Goal: Check status

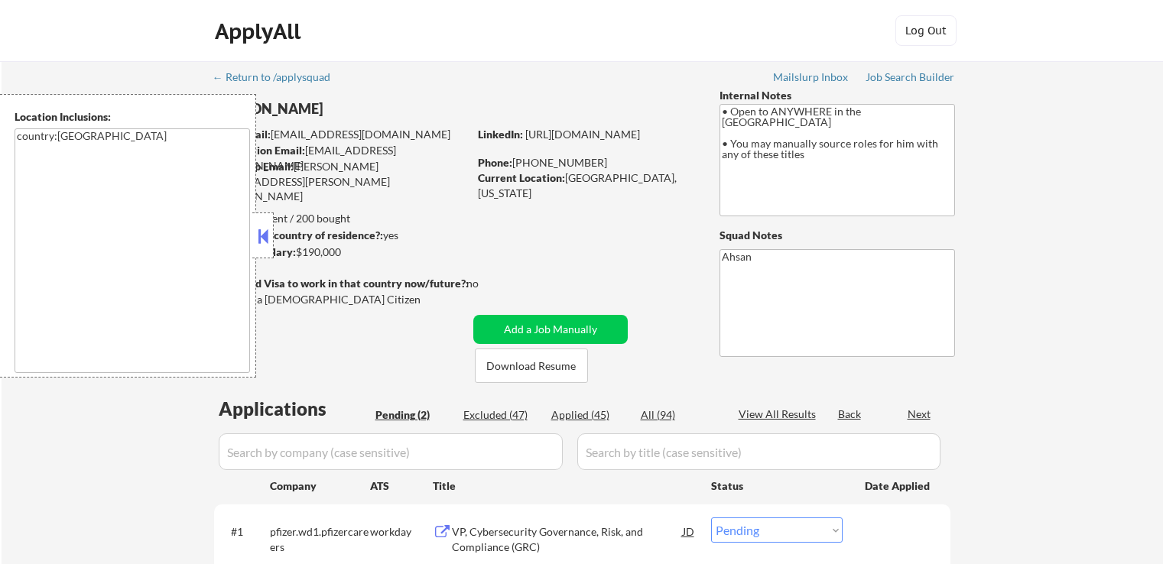
select select ""pending""
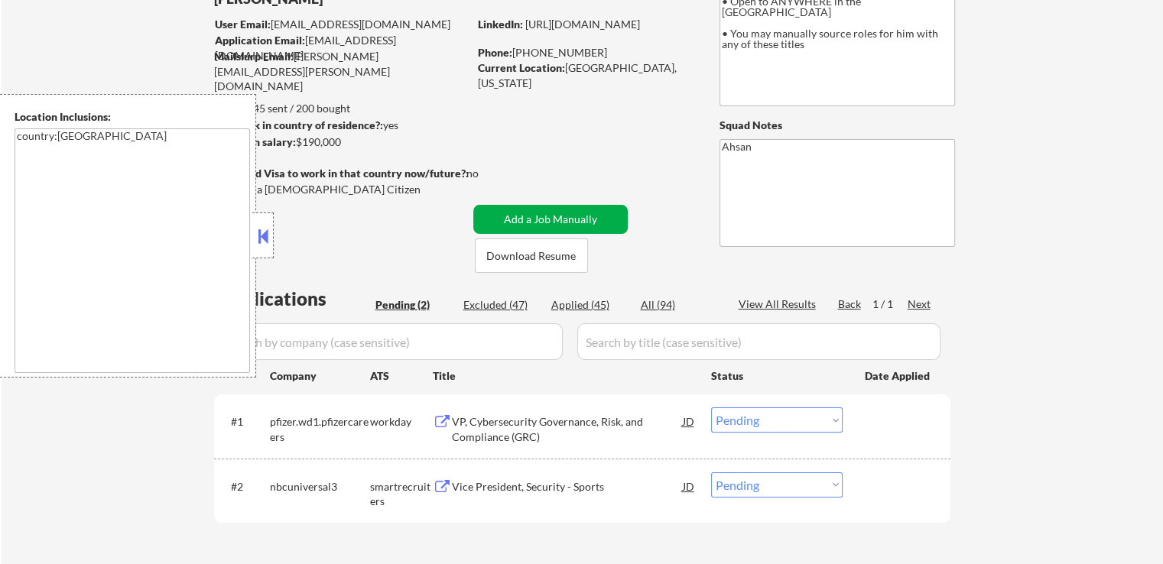
scroll to position [306, 0]
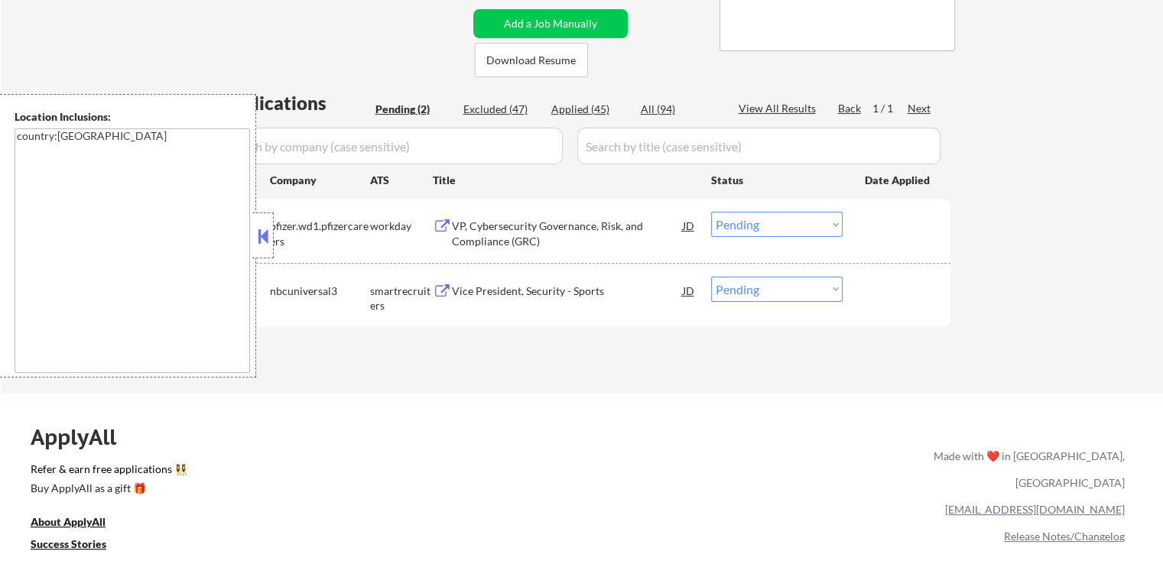
click at [473, 287] on div "Vice President, Security - Sports" at bounding box center [567, 291] width 231 height 15
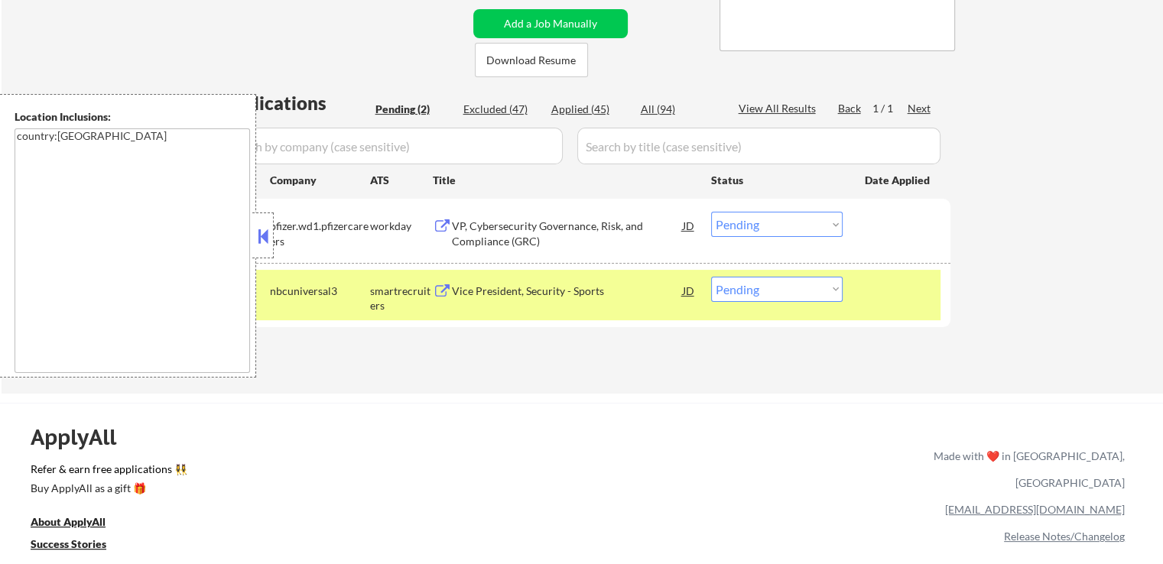
click at [486, 233] on div "VP, Cybersecurity Governance, Risk, and Compliance (GRC)" at bounding box center [567, 234] width 231 height 30
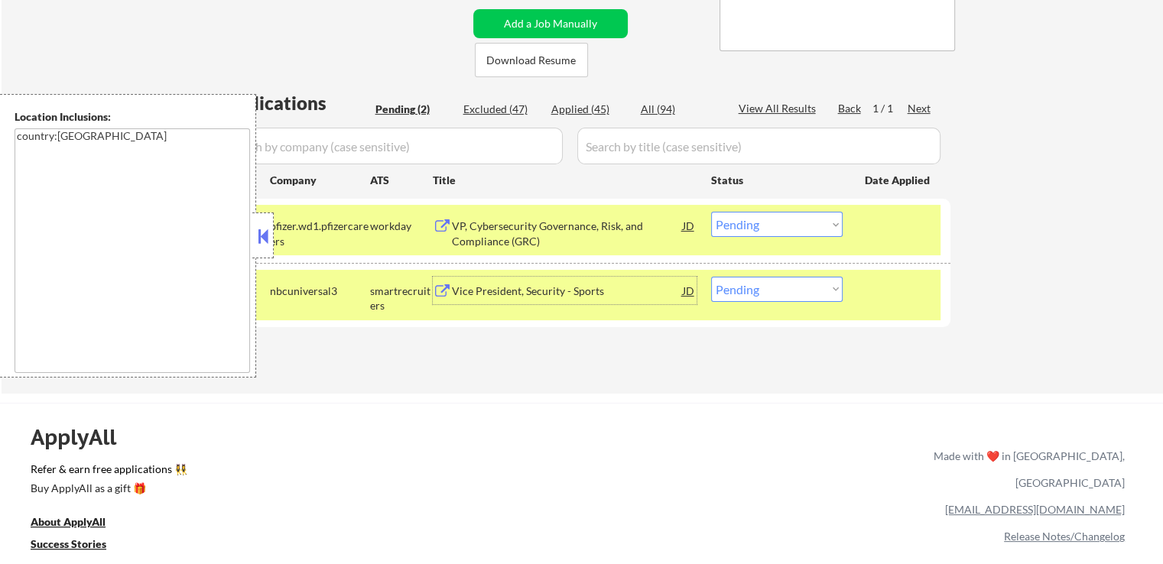
click at [476, 295] on div "Vice President, Security - Sports" at bounding box center [567, 291] width 231 height 15
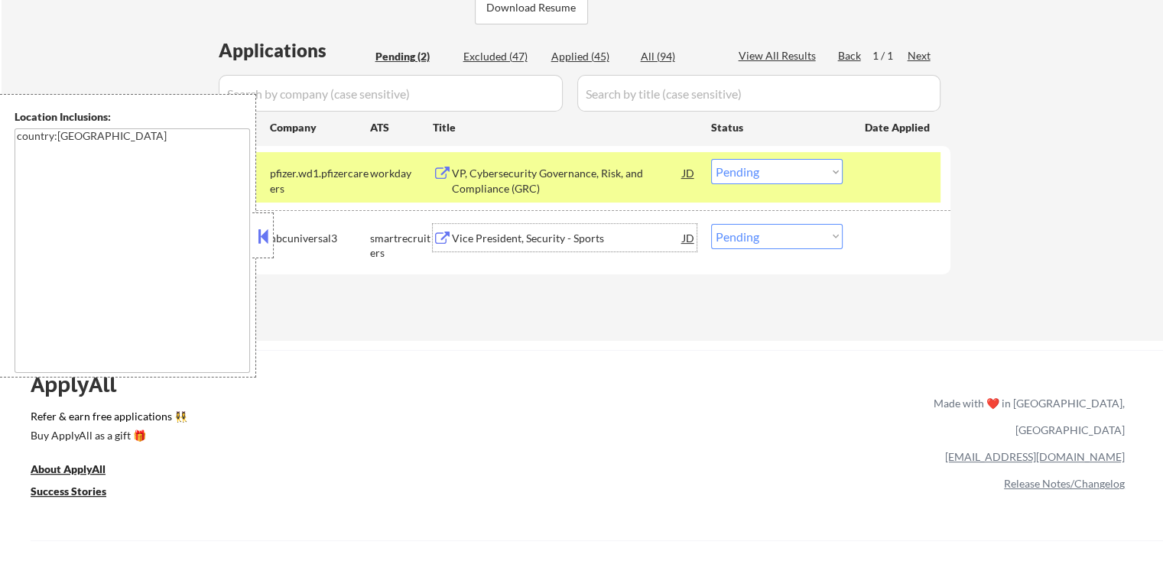
scroll to position [382, 0]
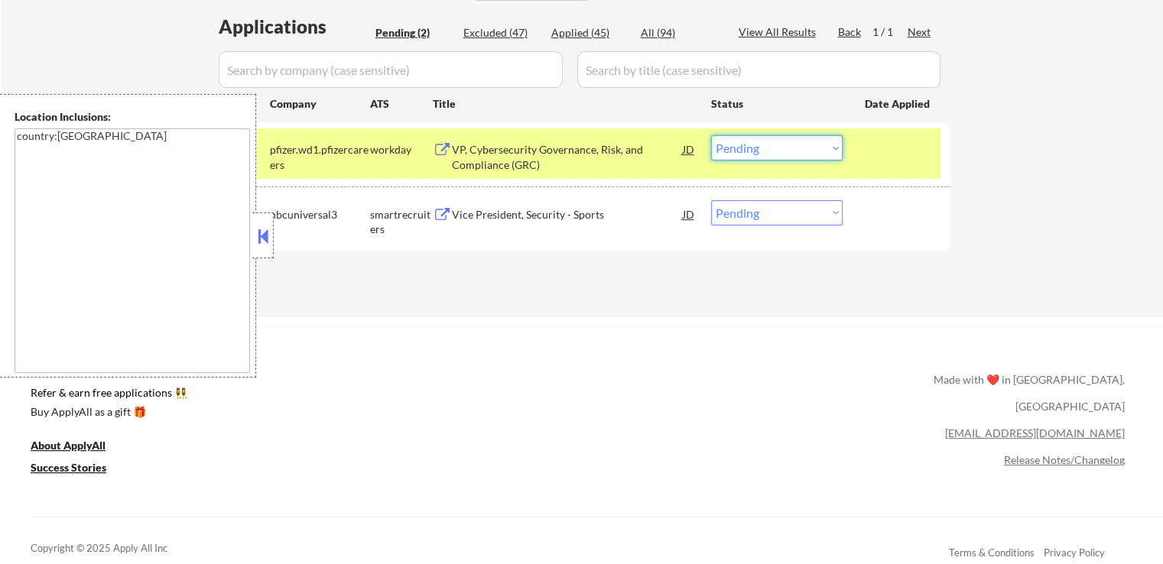
click at [749, 150] on select "Choose an option... Pending Applied Excluded (Questions) Excluded (Expired) Exc…" at bounding box center [777, 147] width 132 height 25
click at [711, 135] on select "Choose an option... Pending Applied Excluded (Questions) Excluded (Expired) Exc…" at bounding box center [777, 147] width 132 height 25
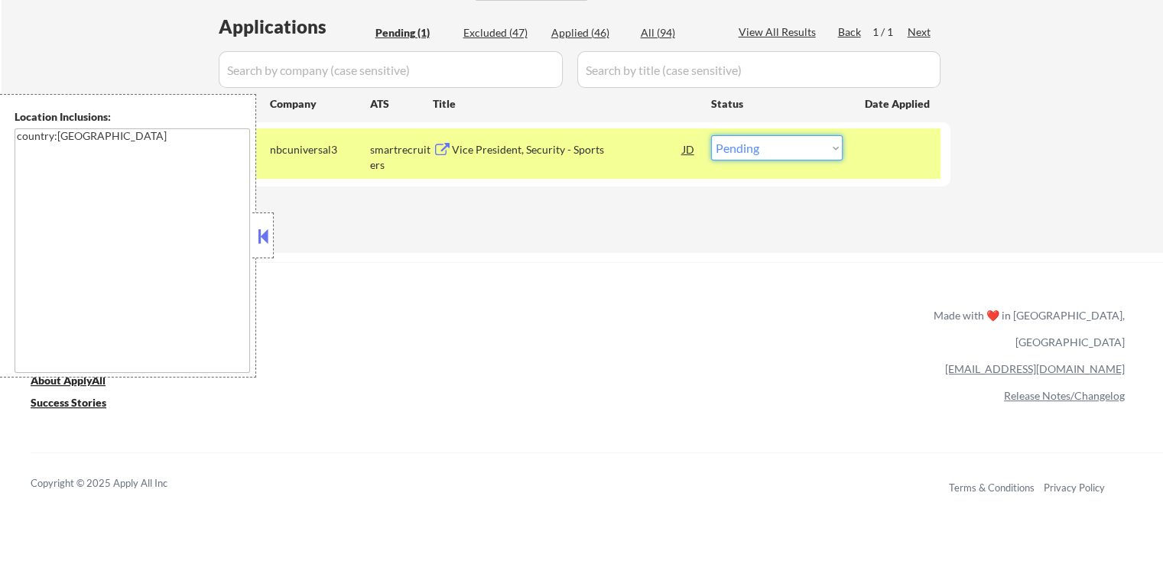
click at [792, 147] on select "Choose an option... Pending Applied Excluded (Questions) Excluded (Expired) Exc…" at bounding box center [777, 147] width 132 height 25
select select ""applied""
click at [711, 135] on select "Choose an option... Pending Applied Excluded (Questions) Excluded (Expired) Exc…" at bounding box center [777, 147] width 132 height 25
